Goal: Check status: Check status

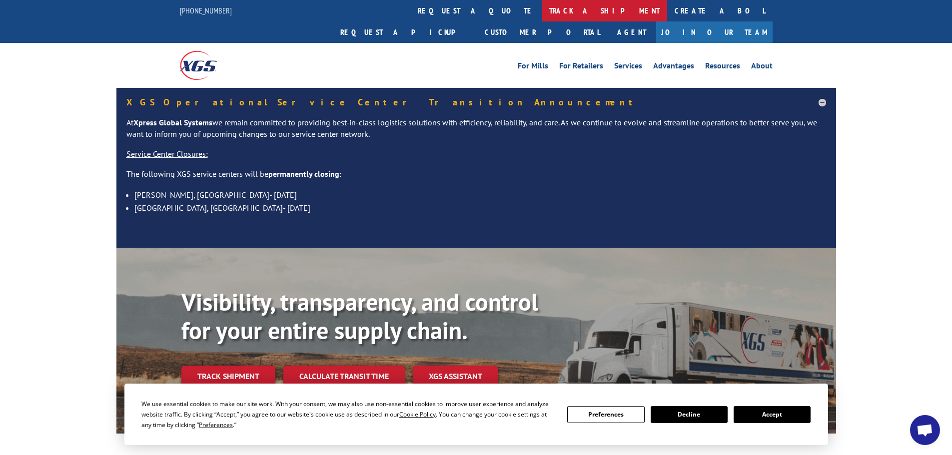
click at [542, 12] on link "track a shipment" at bounding box center [604, 10] width 125 height 21
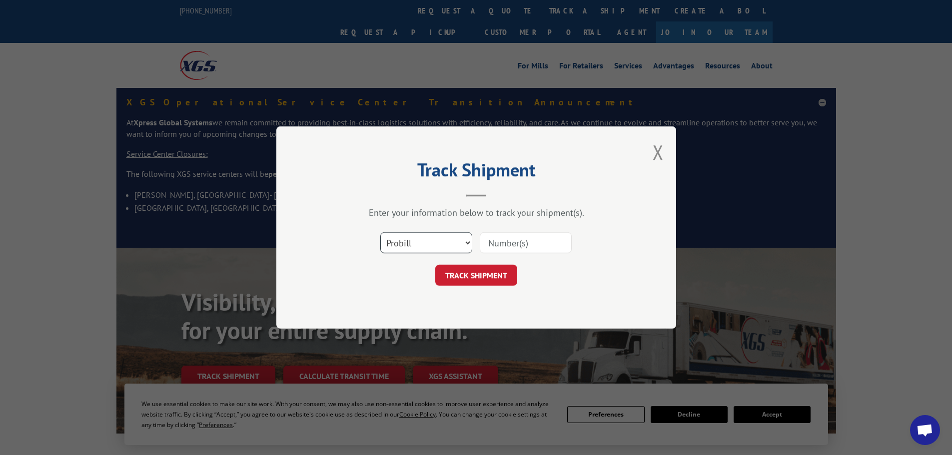
click at [444, 241] on select "Select category... Probill BOL PO" at bounding box center [426, 242] width 92 height 21
select select "po"
click at [380, 232] on select "Select category... Probill BOL PO" at bounding box center [426, 242] width 92 height 21
click at [524, 244] on input at bounding box center [526, 242] width 92 height 21
type input "47539880"
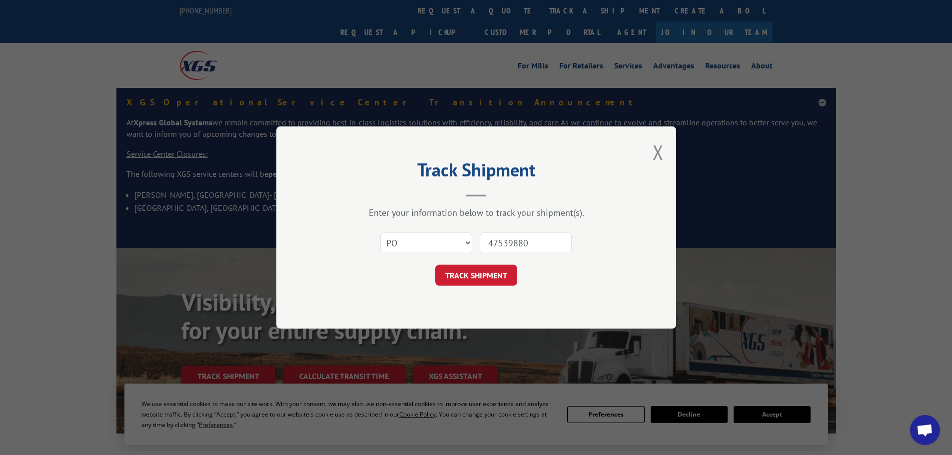
click at [473, 275] on button "TRACK SHIPMENT" at bounding box center [476, 275] width 82 height 21
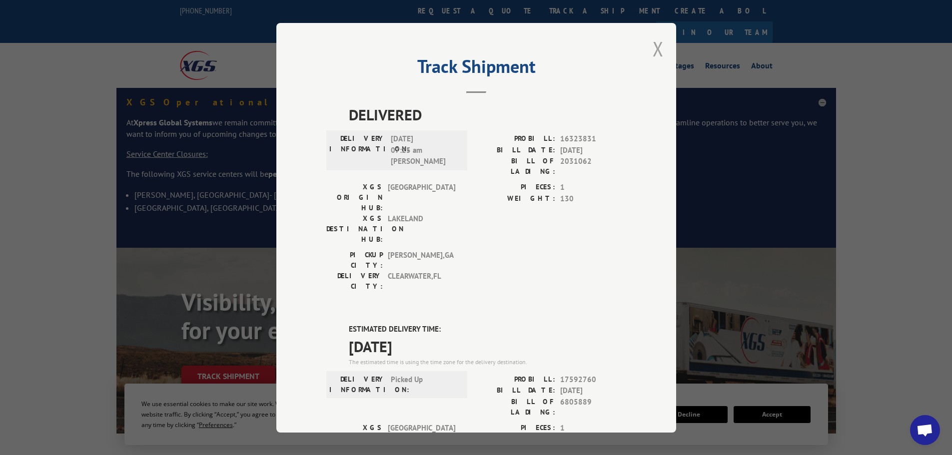
click at [653, 50] on button "Close modal" at bounding box center [658, 48] width 11 height 26
